Goal: Information Seeking & Learning: Compare options

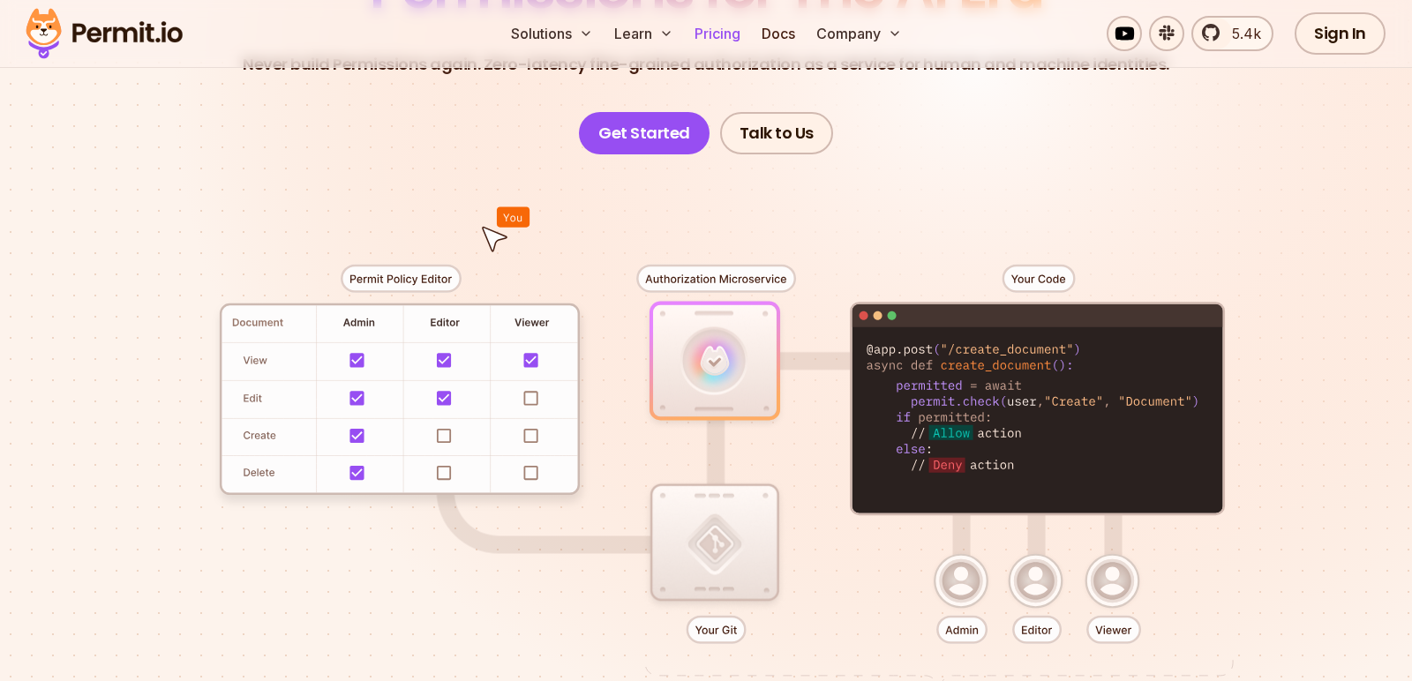
click at [693, 33] on link "Pricing" at bounding box center [717, 33] width 60 height 35
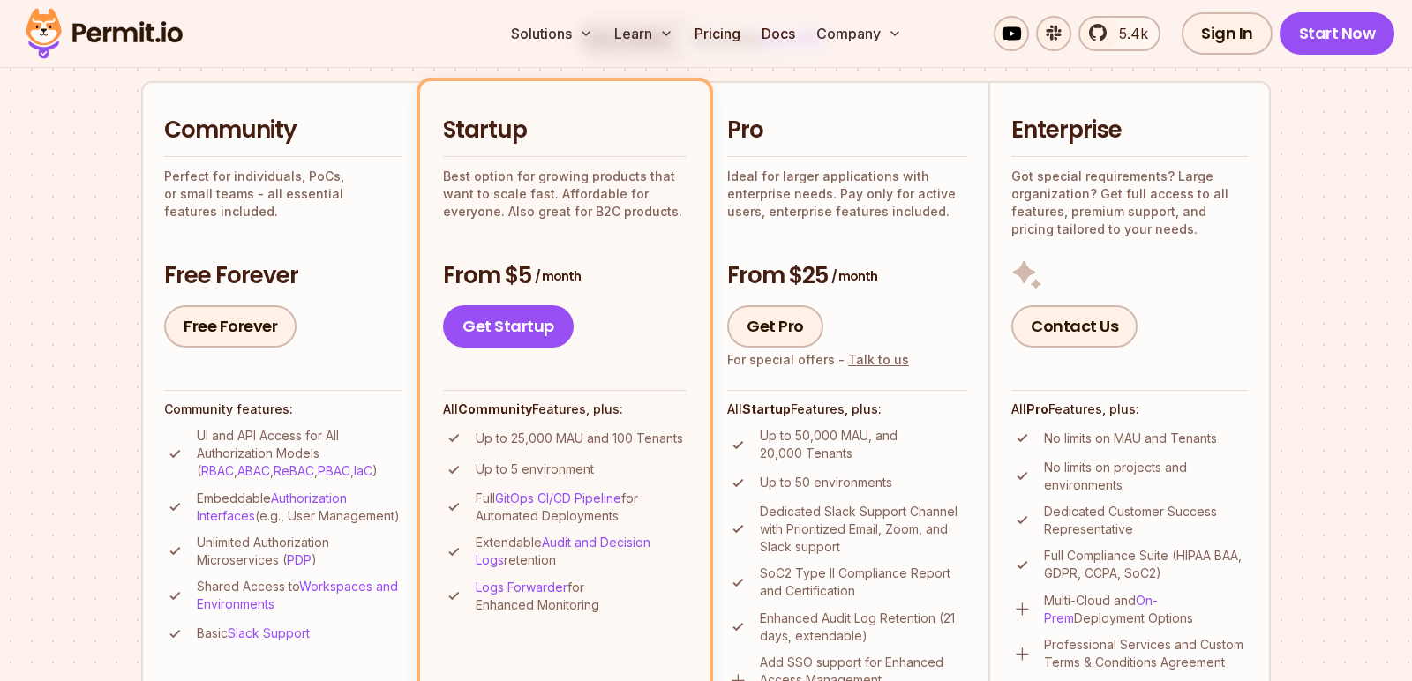
scroll to position [390, 0]
click at [314, 494] on link "Authorization Interfaces" at bounding box center [272, 506] width 150 height 33
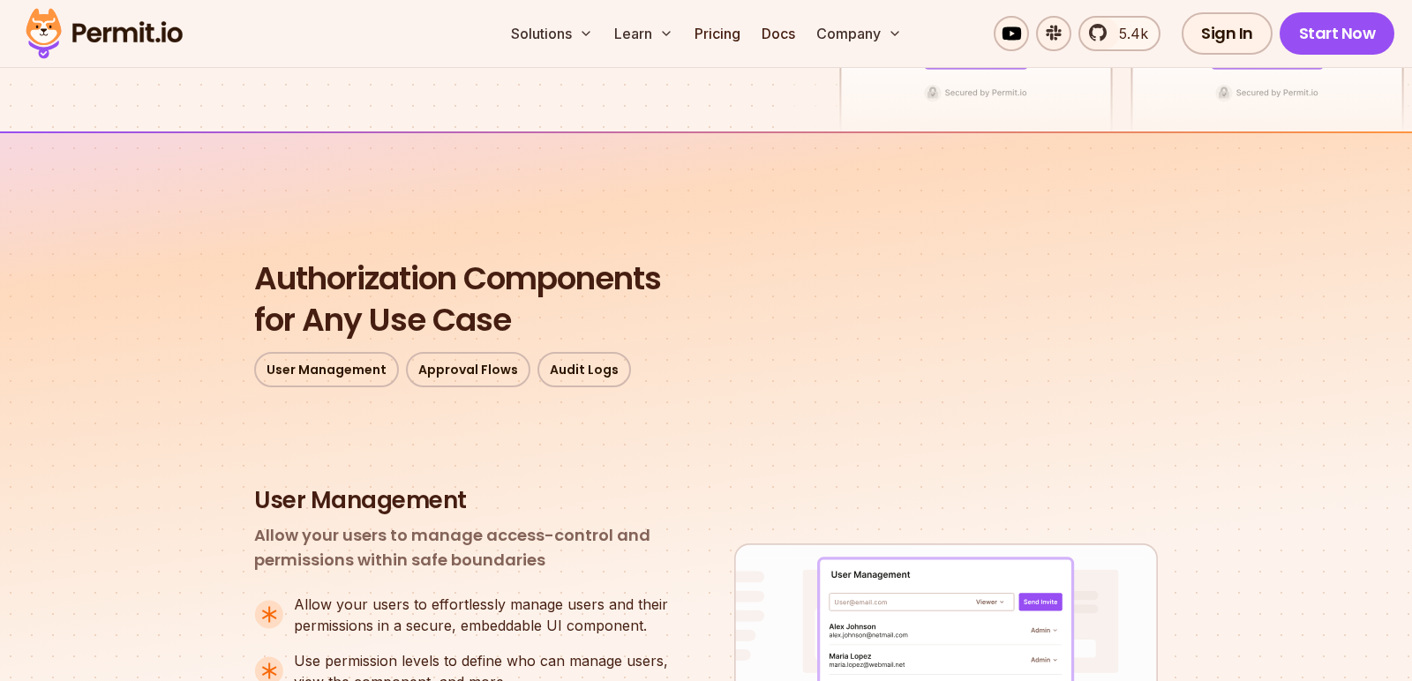
scroll to position [280, 0]
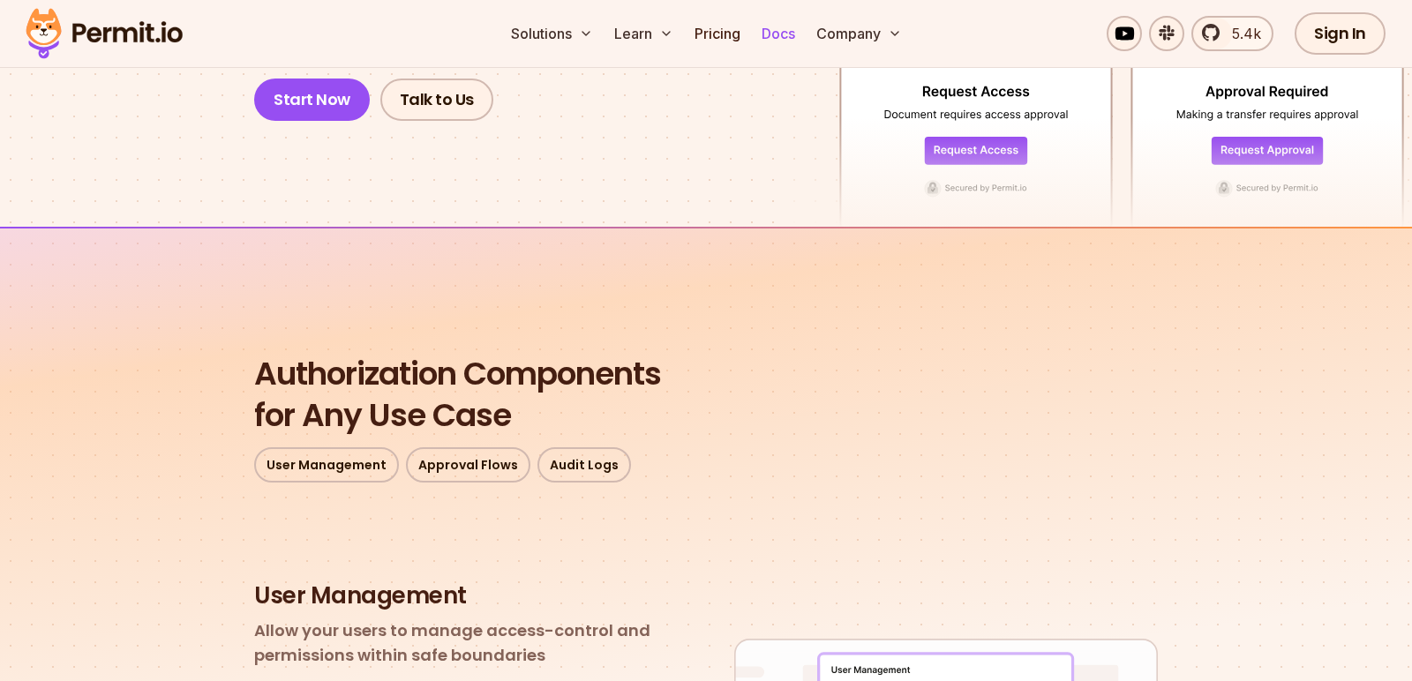
click at [781, 34] on link "Docs" at bounding box center [778, 33] width 48 height 35
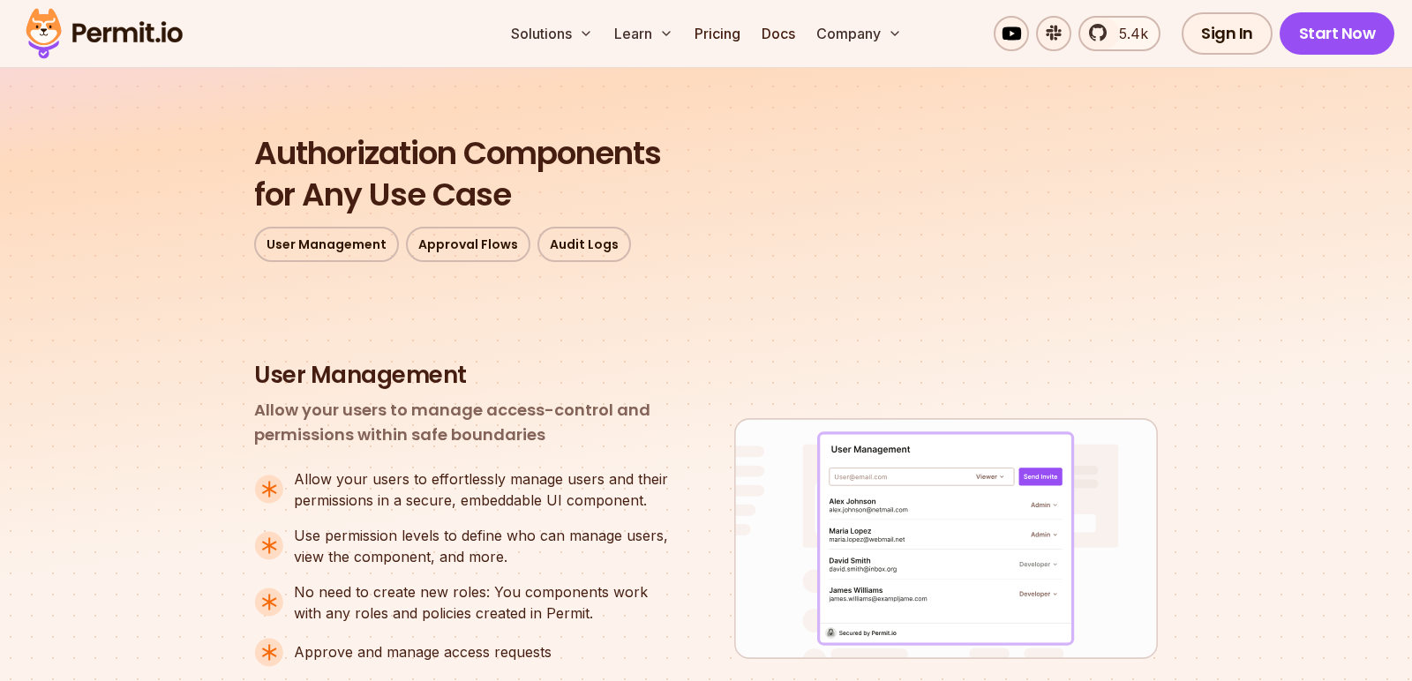
scroll to position [518, 0]
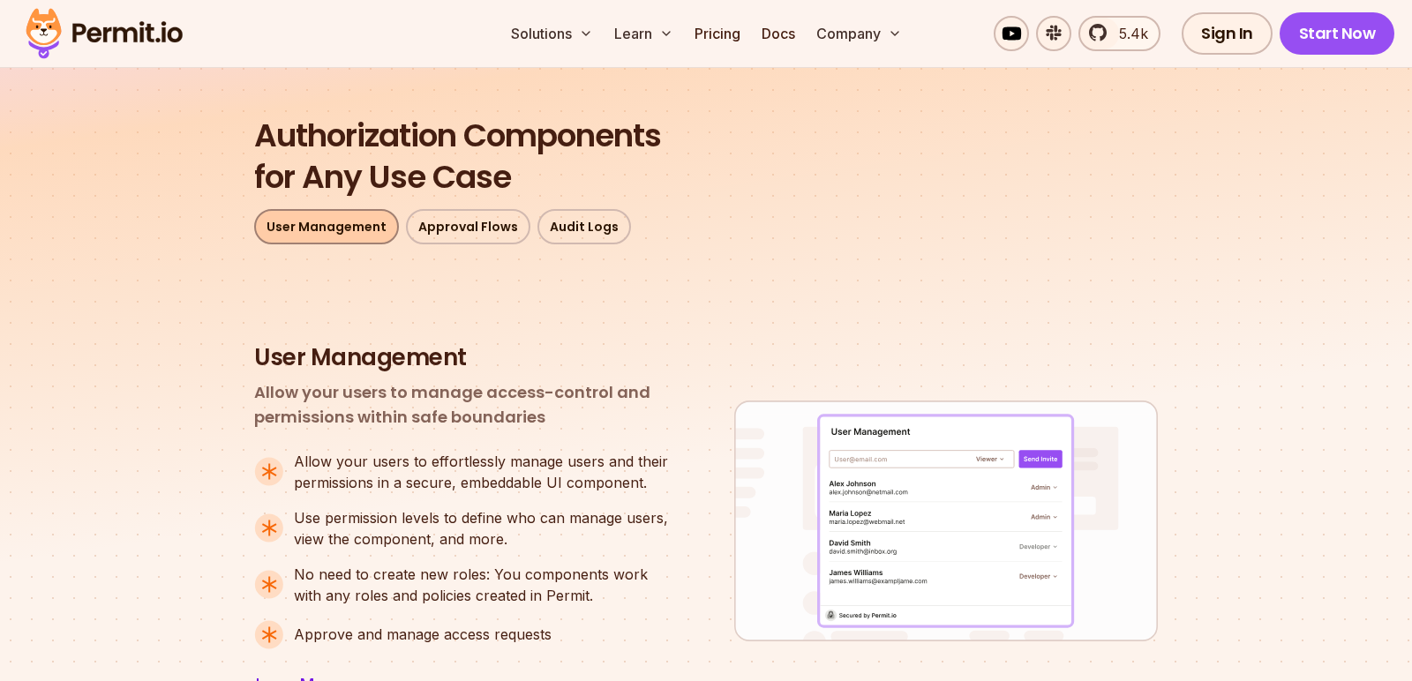
click at [364, 224] on link "User Management" at bounding box center [326, 226] width 145 height 35
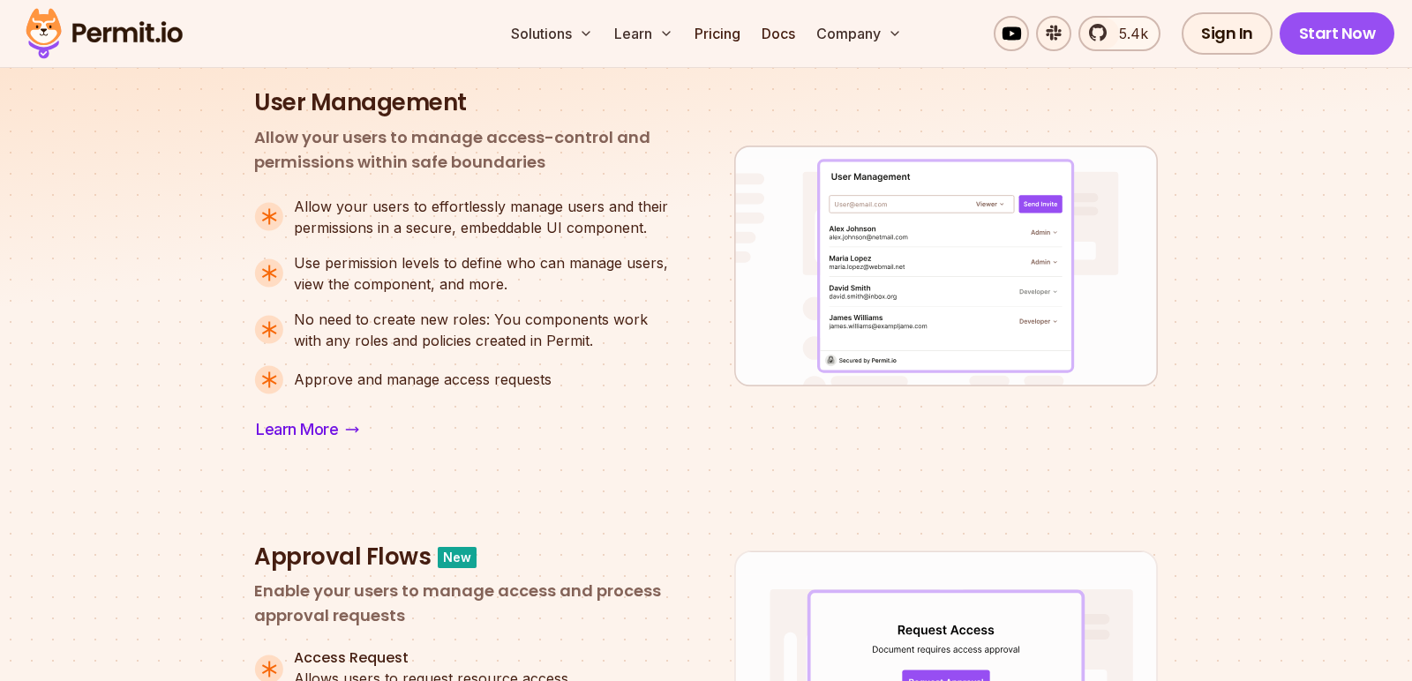
scroll to position [774, 0]
click at [730, 31] on link "Pricing" at bounding box center [717, 33] width 60 height 35
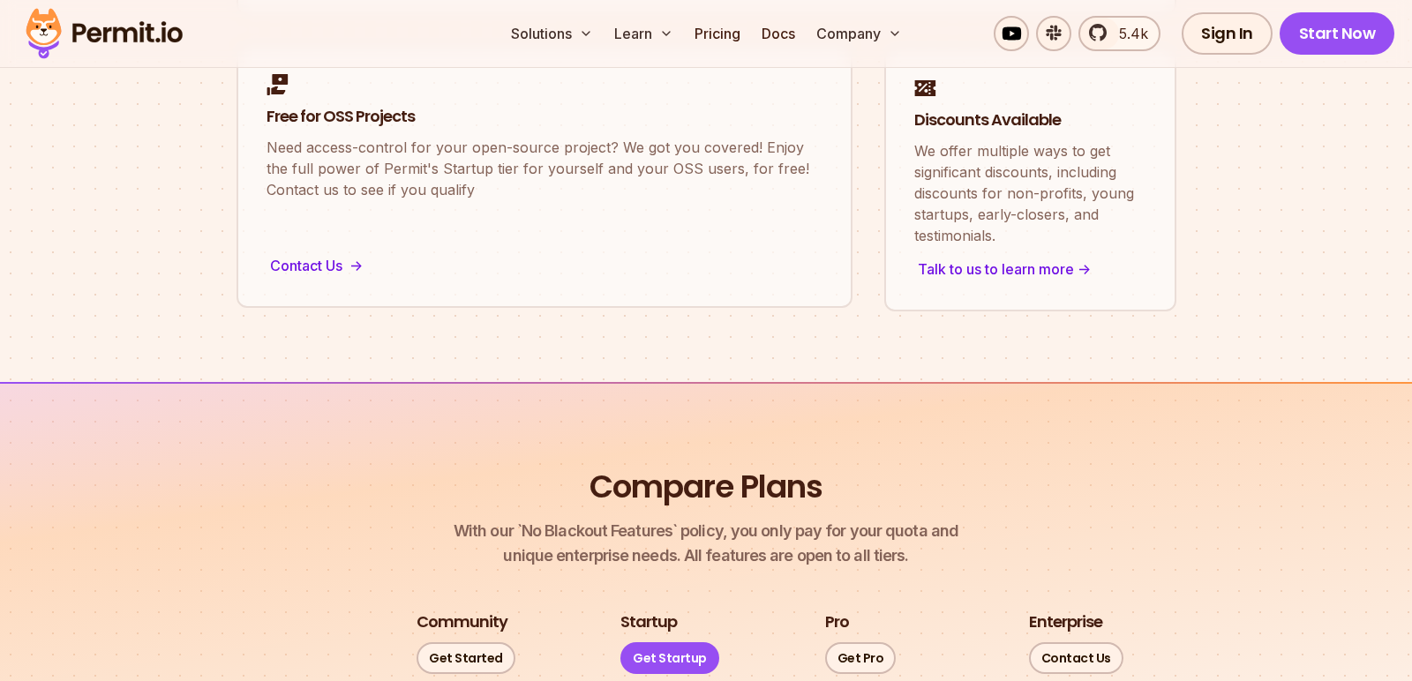
scroll to position [1572, 0]
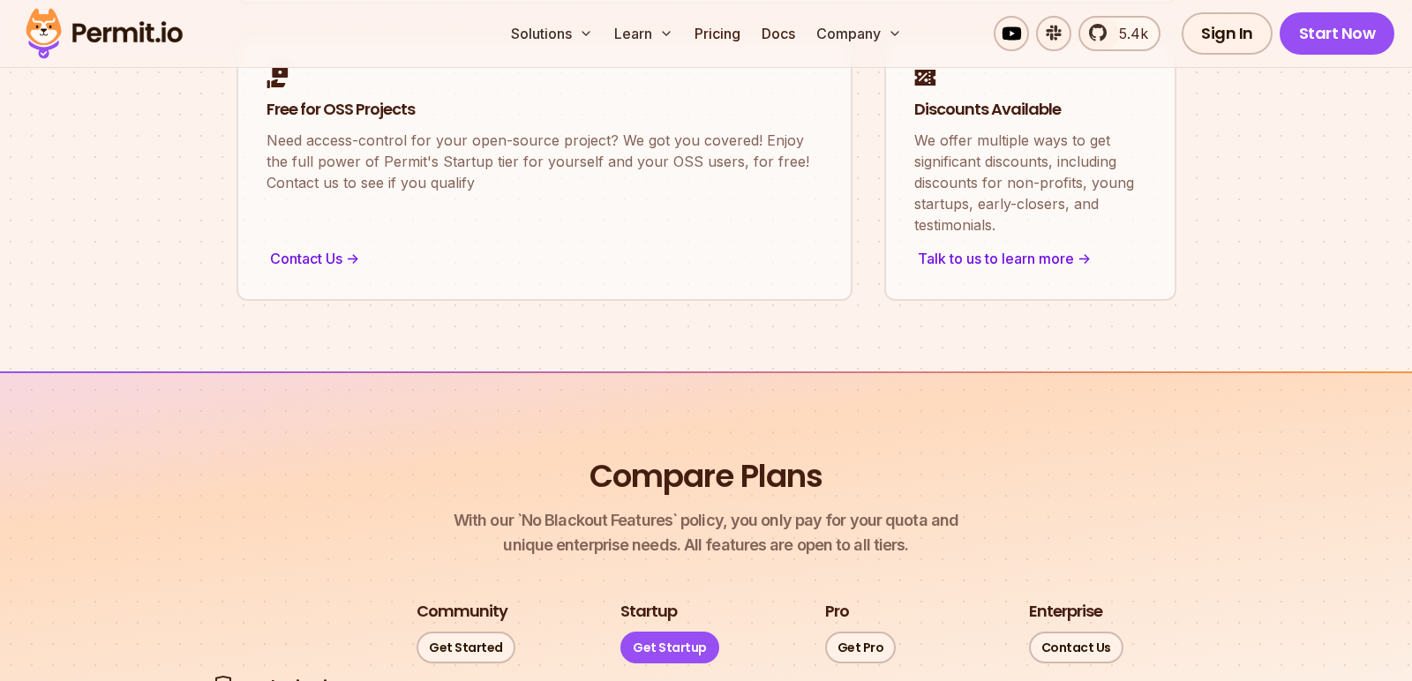
click at [849, 456] on header "Compare Plans With our `No Blackout Features` policy, you only pay for your quo…" at bounding box center [706, 506] width 1016 height 101
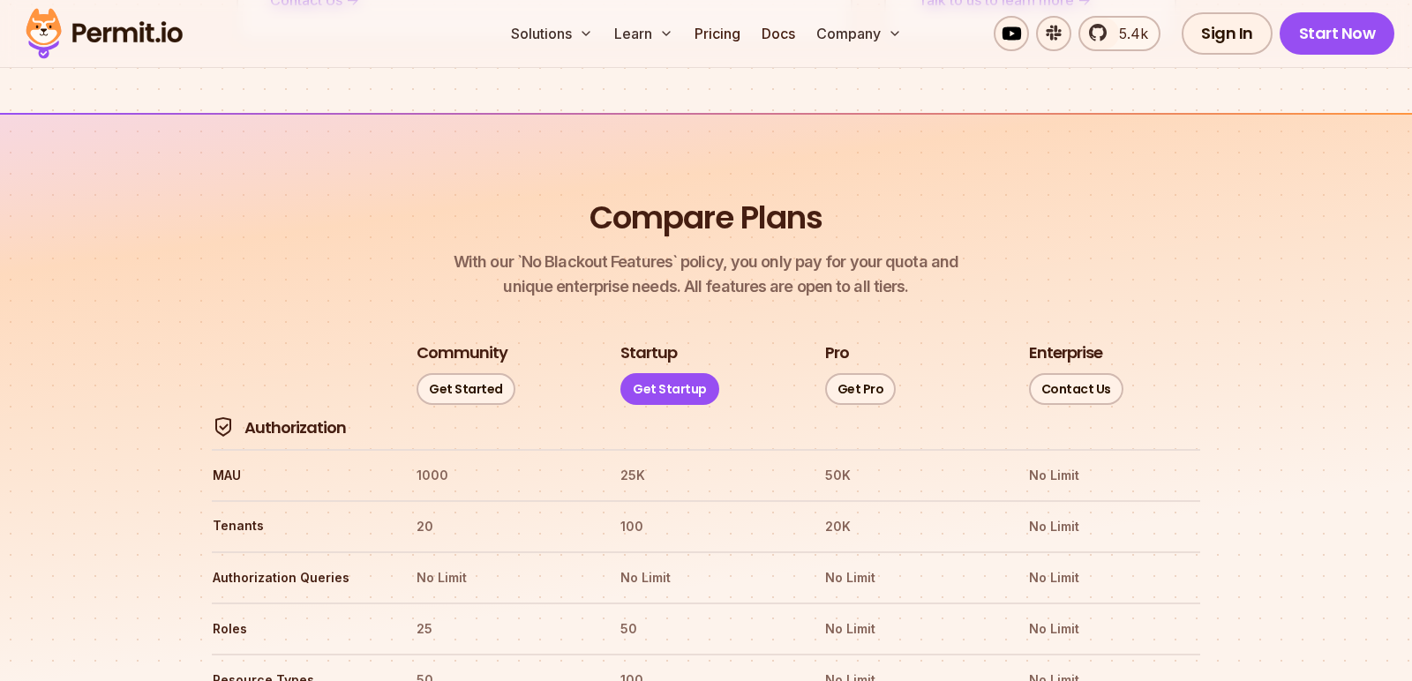
scroll to position [1844, 0]
